Goal: Transaction & Acquisition: Purchase product/service

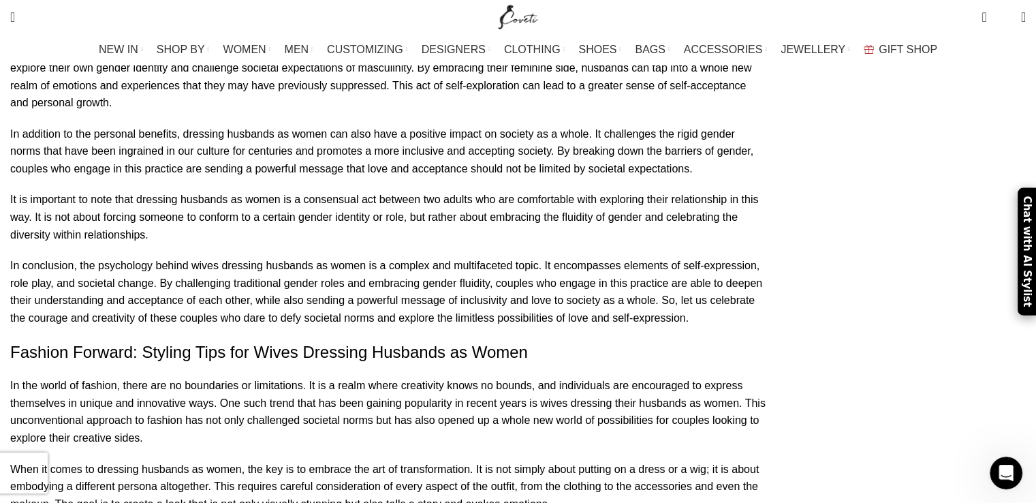
scroll to position [4087, 0]
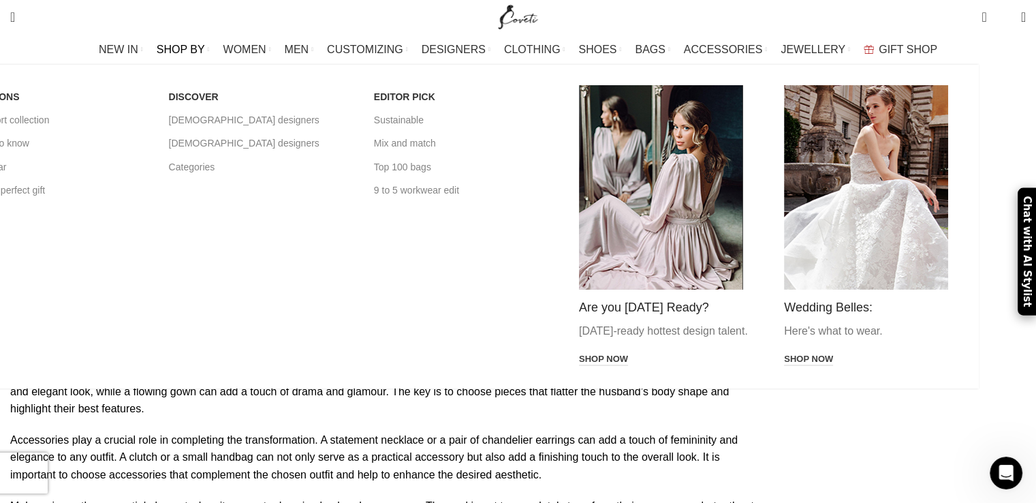
click at [205, 49] on span "SHOP BY" at bounding box center [181, 49] width 48 height 13
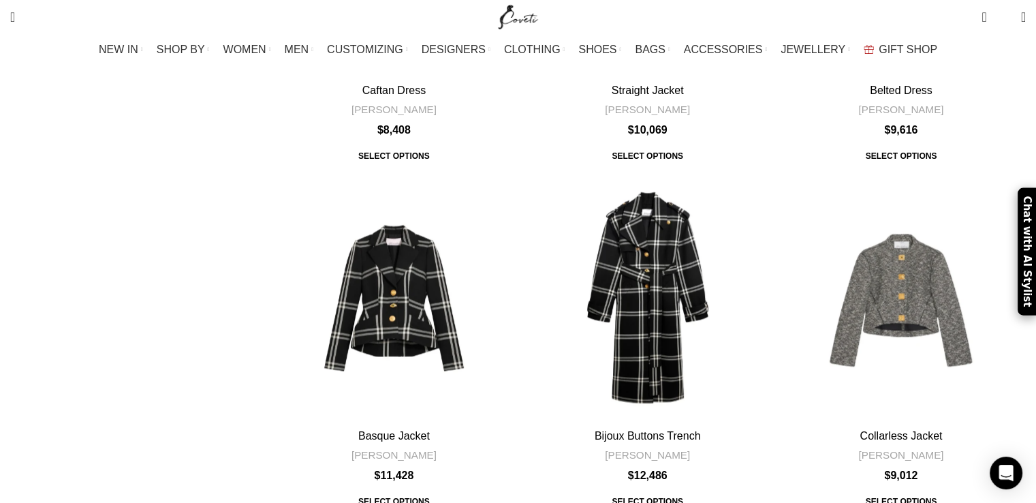
scroll to position [1975, 0]
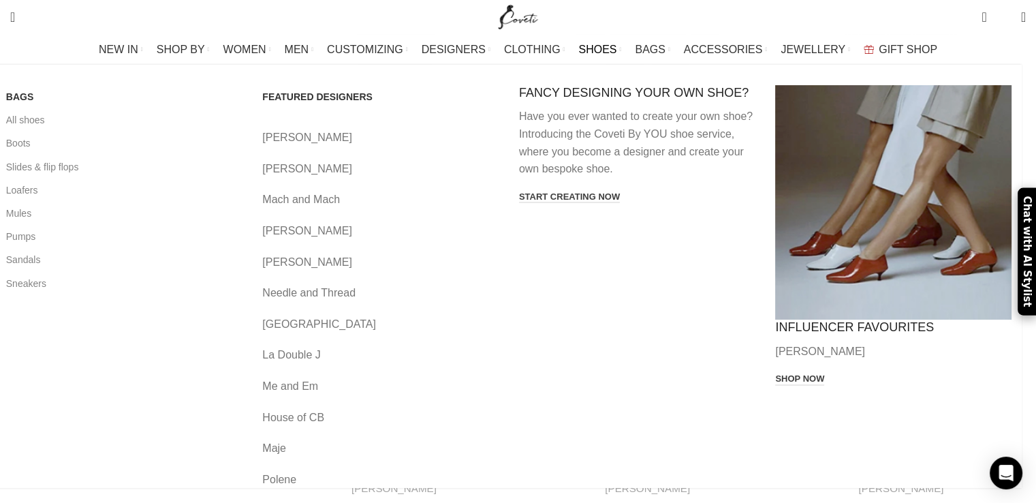
click at [599, 51] on span "SHOES" at bounding box center [597, 49] width 38 height 13
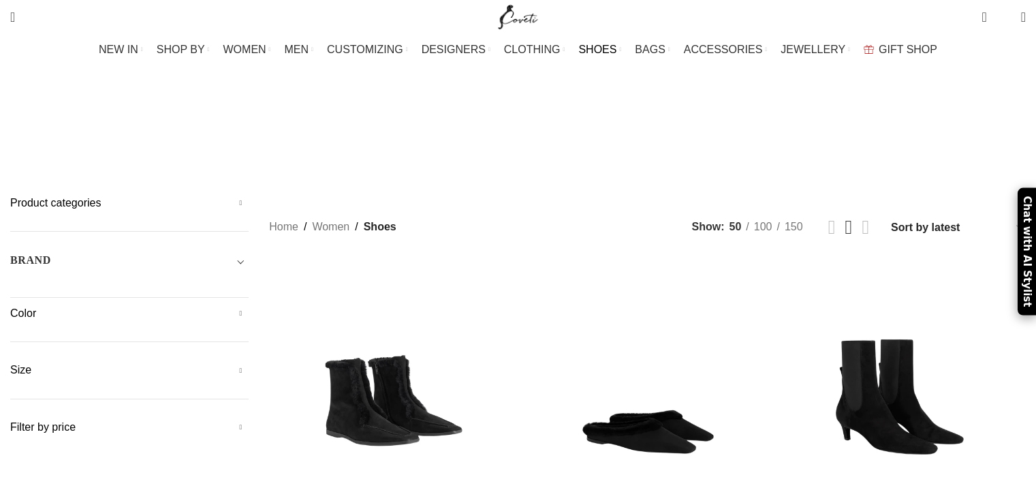
click at [127, 362] on h5 "Size" at bounding box center [129, 369] width 238 height 15
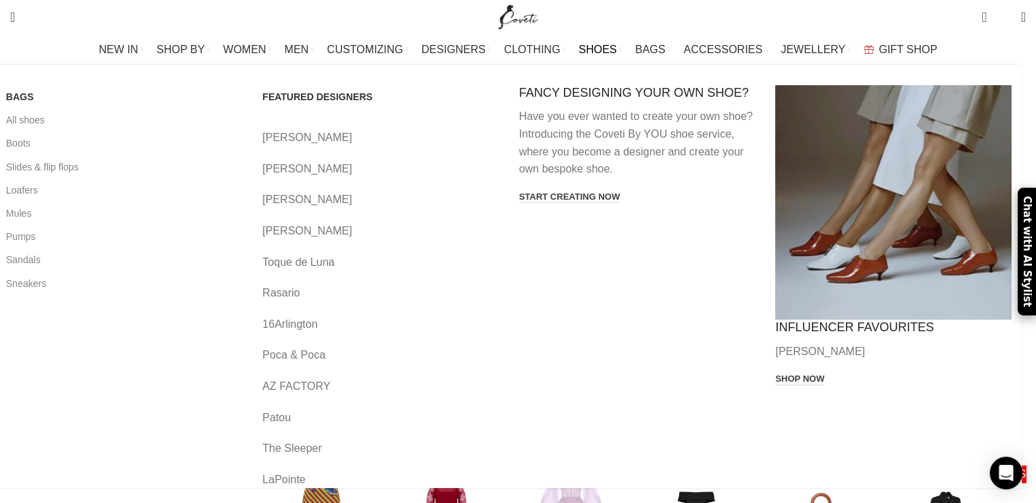
click at [596, 47] on span "SHOES" at bounding box center [597, 49] width 38 height 13
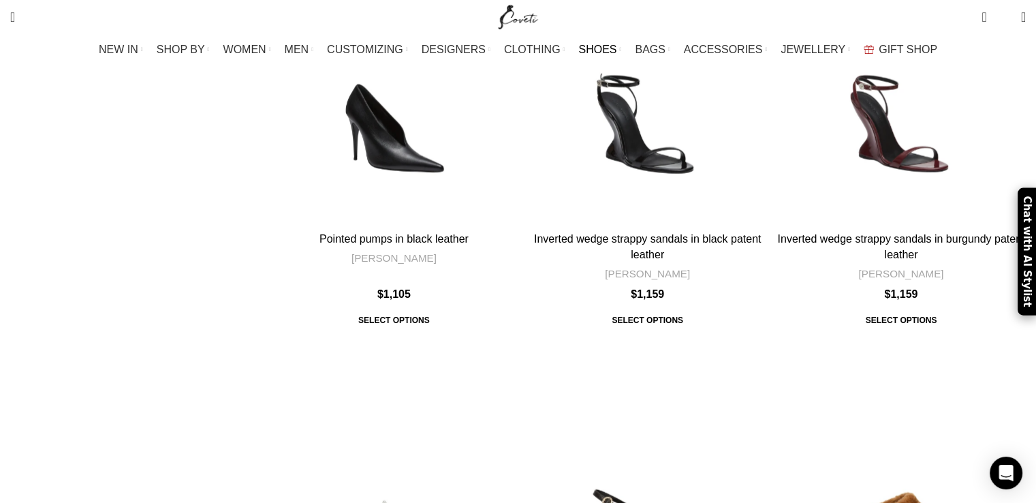
scroll to position [3406, 0]
